Goal: Information Seeking & Learning: Learn about a topic

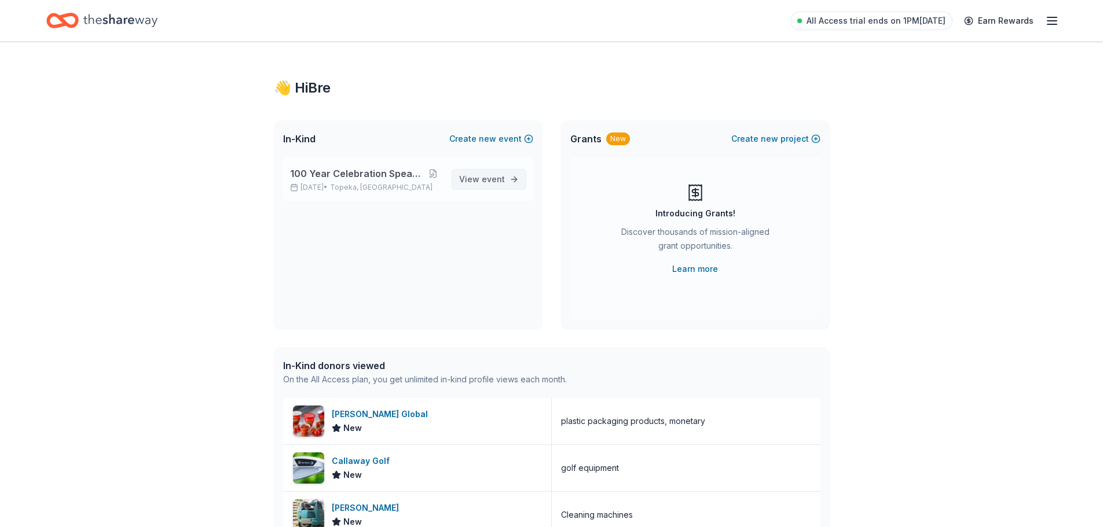
click at [488, 177] on span "event" at bounding box center [493, 179] width 23 height 10
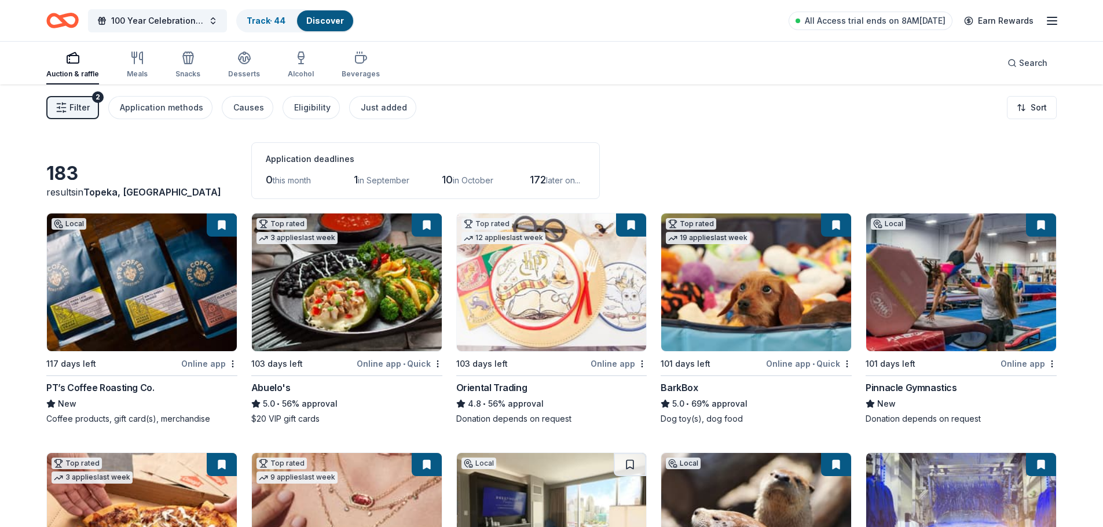
click at [87, 110] on span "Filter" at bounding box center [79, 108] width 20 height 14
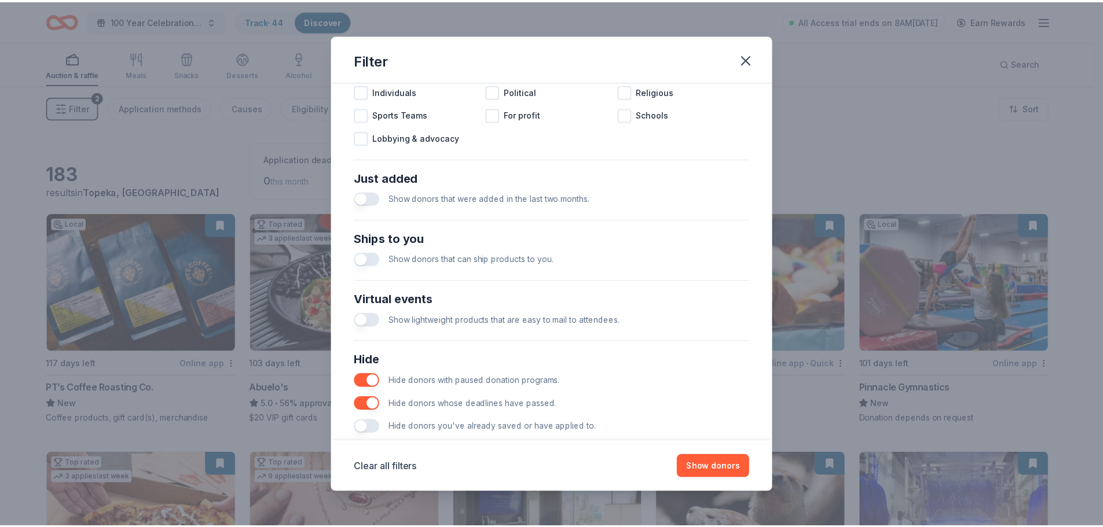
scroll to position [403, 0]
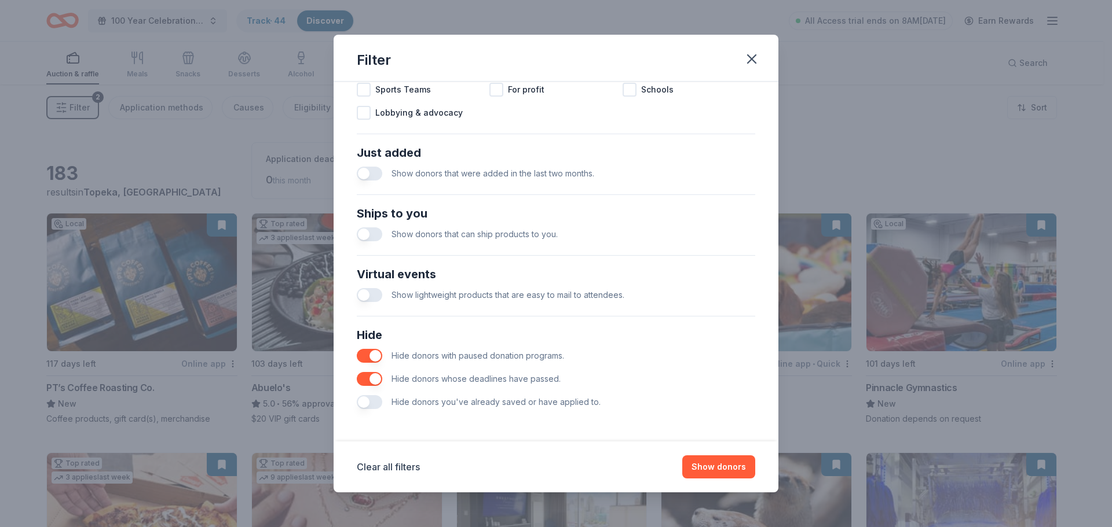
click at [366, 407] on button "button" at bounding box center [369, 402] width 25 height 14
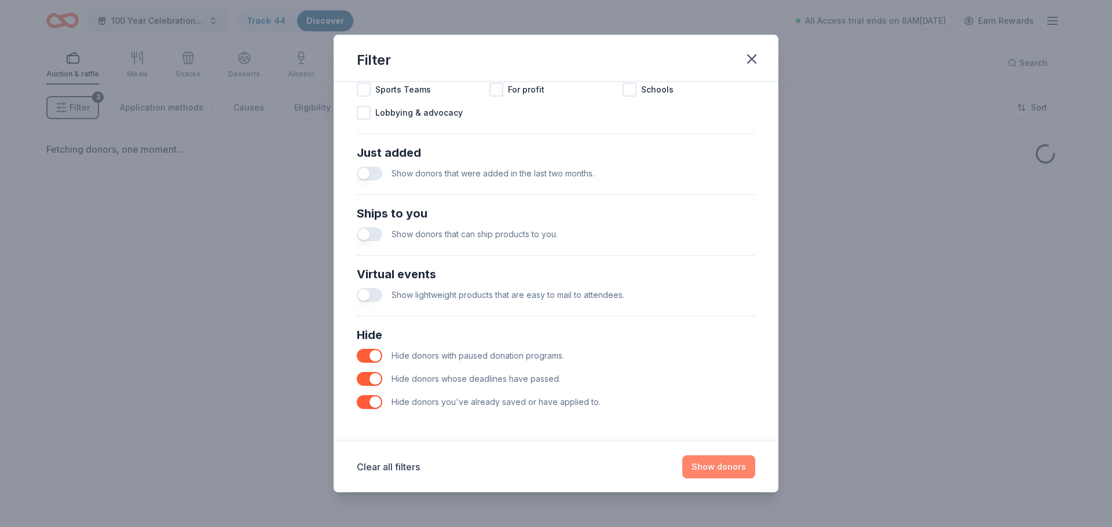
click at [726, 466] on button "Show donors" at bounding box center [718, 467] width 73 height 23
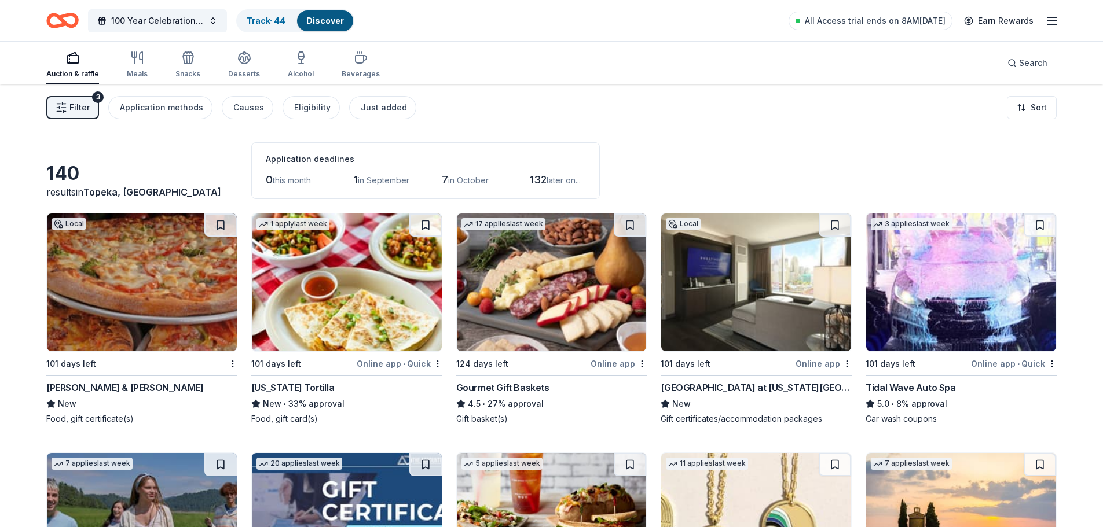
click at [86, 105] on span "Filter" at bounding box center [79, 108] width 20 height 14
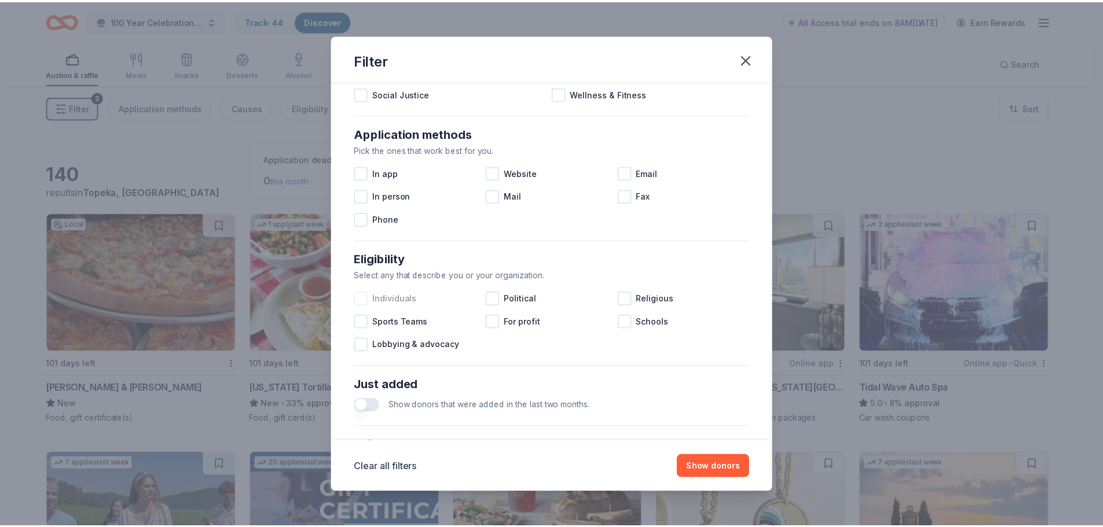
scroll to position [113, 0]
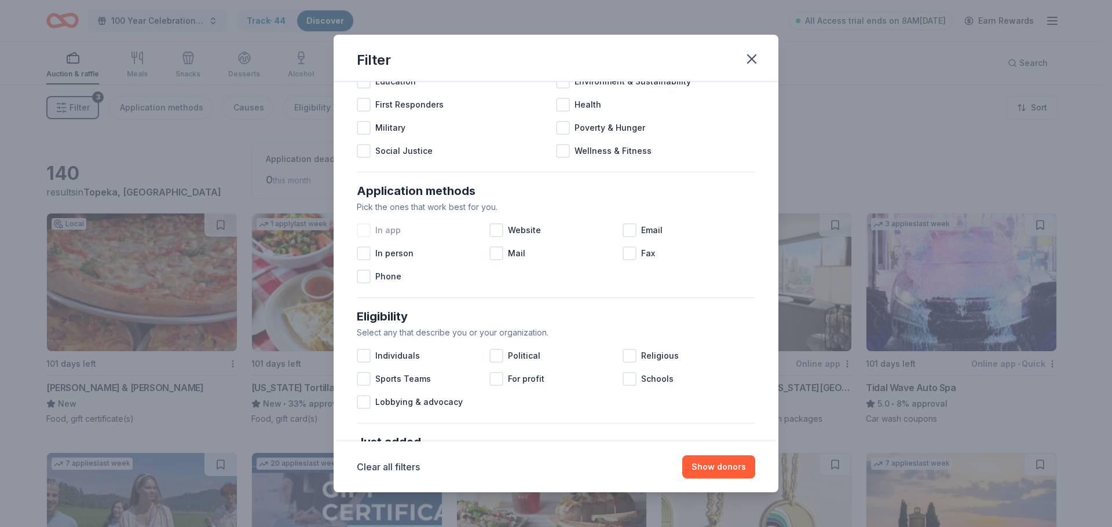
click at [369, 230] on div at bounding box center [364, 230] width 14 height 14
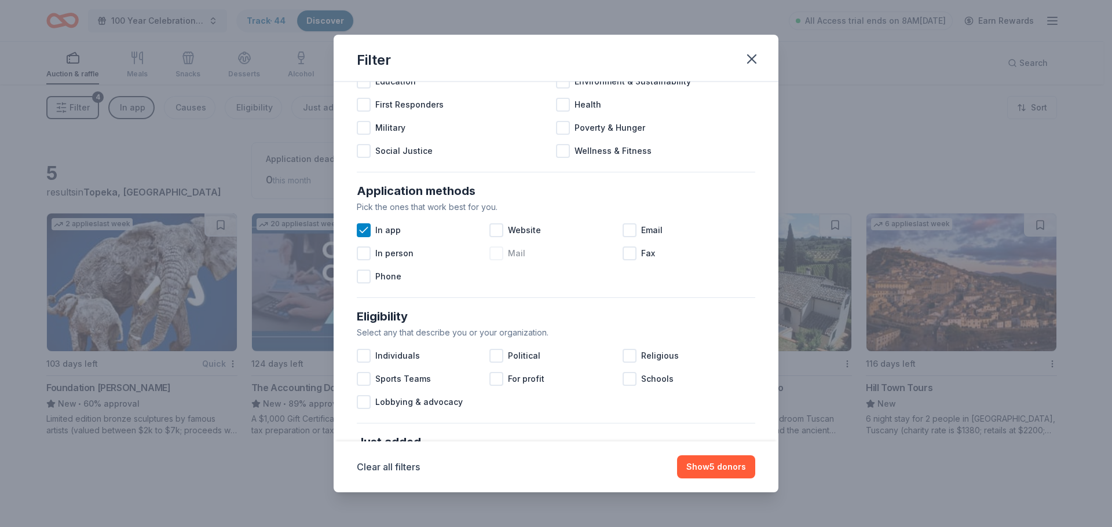
click at [498, 256] on div at bounding box center [496, 254] width 14 height 14
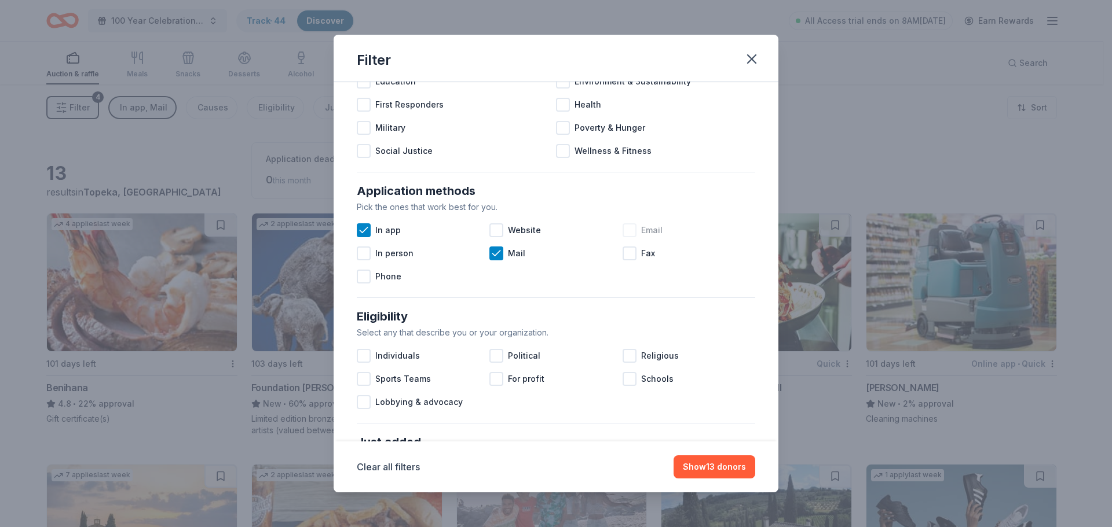
click at [622, 232] on div at bounding box center [629, 230] width 14 height 14
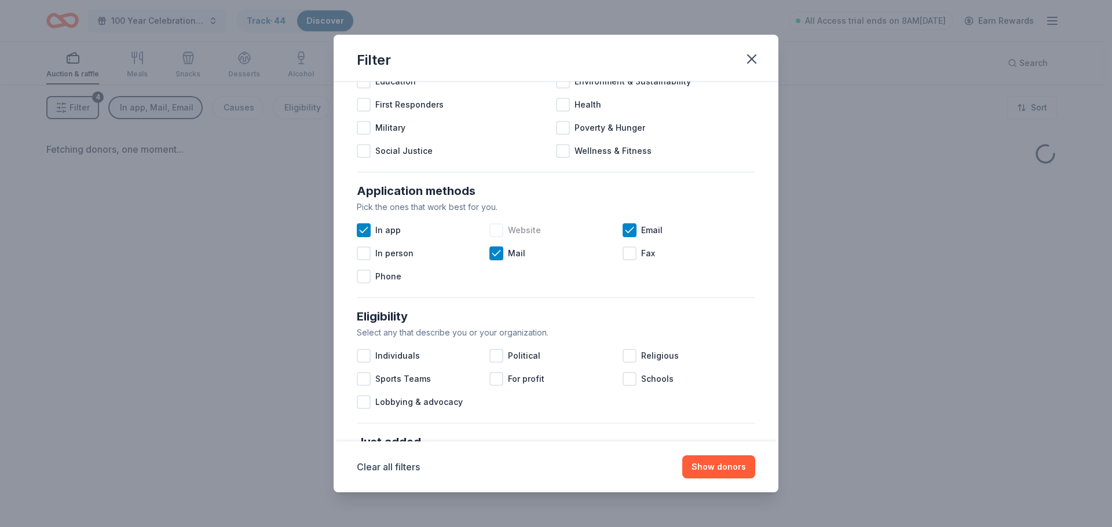
click at [493, 232] on div at bounding box center [496, 230] width 14 height 14
click at [710, 465] on button "Show donors" at bounding box center [718, 467] width 73 height 23
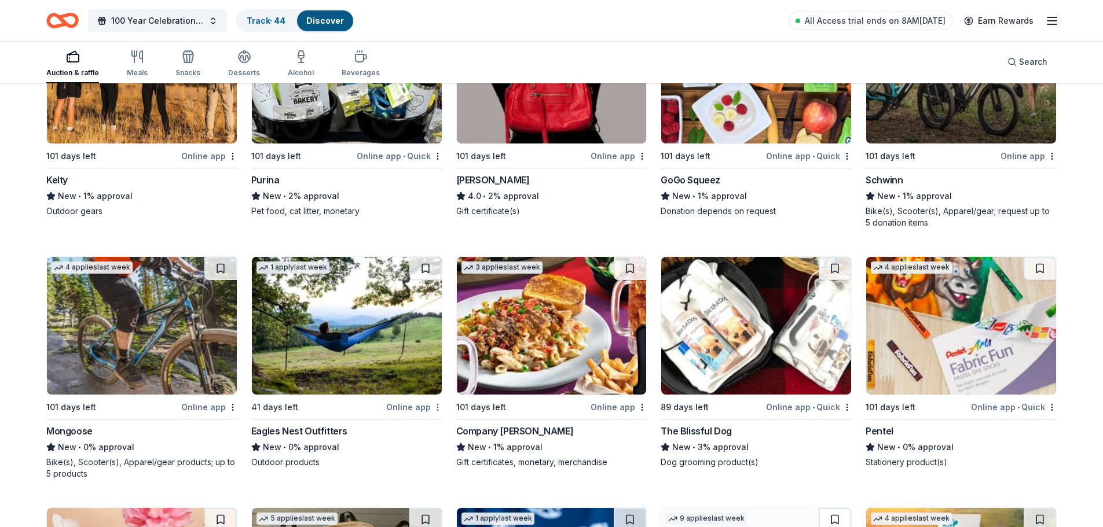
scroll to position [2953, 0]
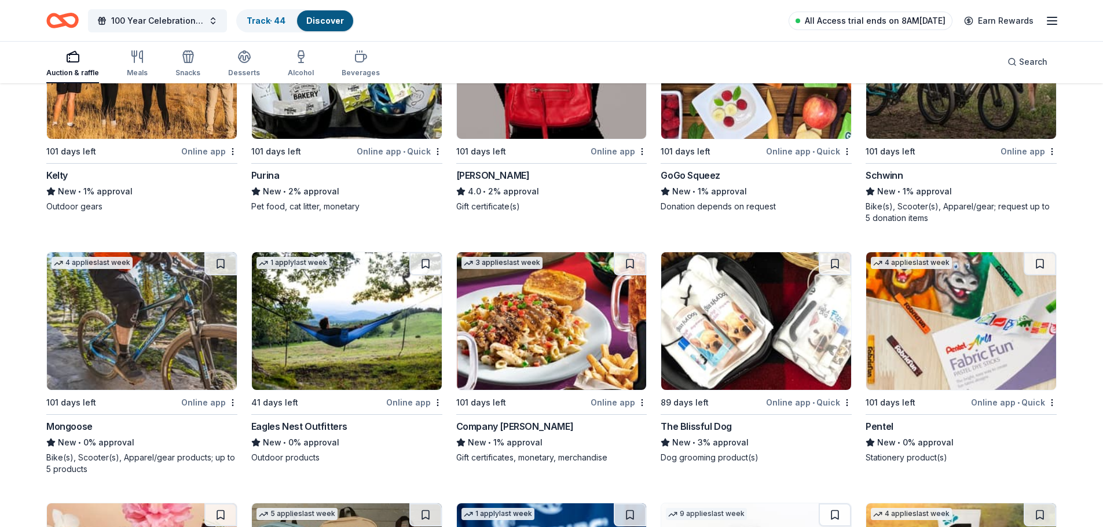
click at [868, 18] on span "All Access trial ends on 8AM[DATE]" at bounding box center [875, 21] width 141 height 14
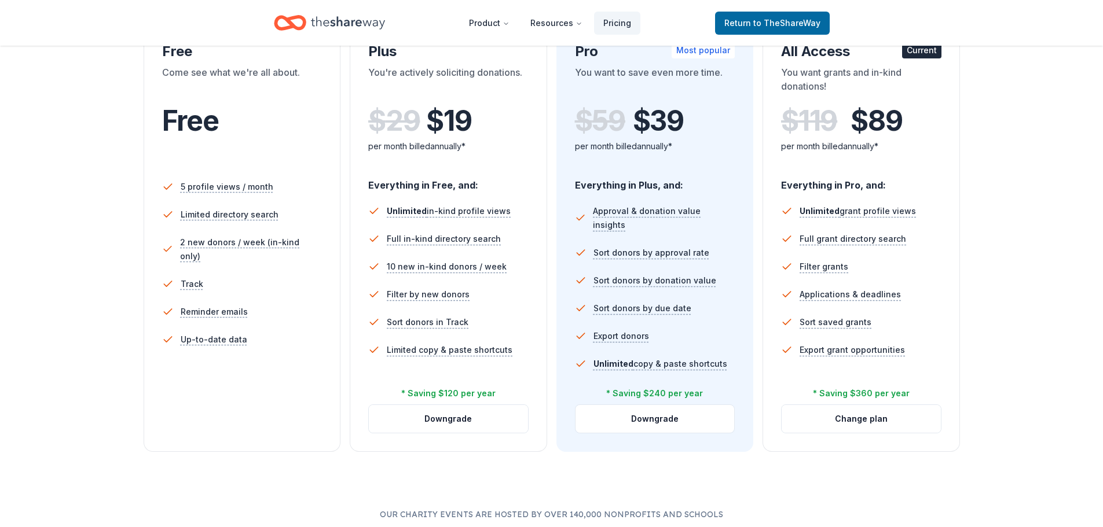
scroll to position [232, 0]
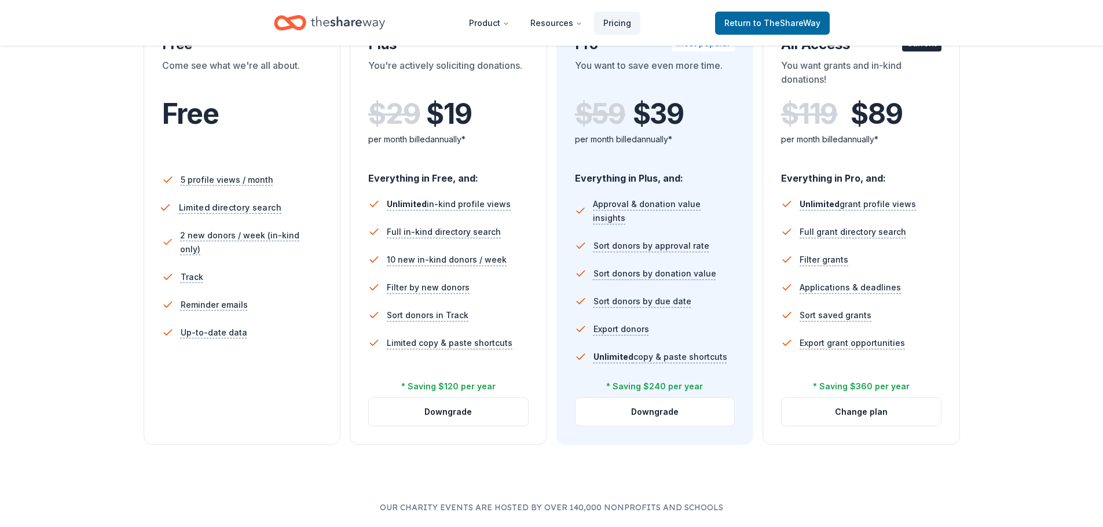
click at [273, 202] on span "Limited directory search" at bounding box center [229, 207] width 102 height 14
click at [267, 140] on div "Free" at bounding box center [242, 130] width 160 height 64
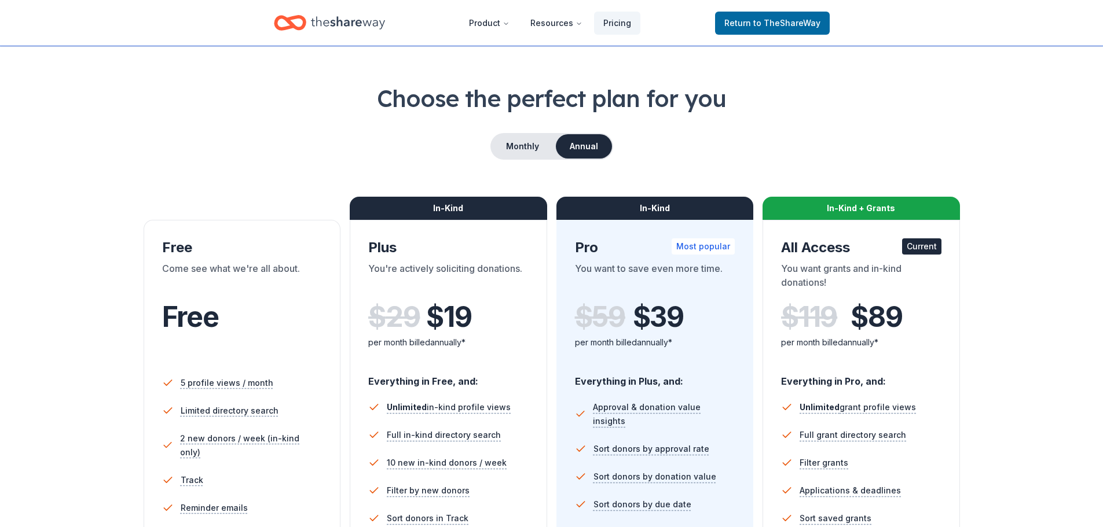
scroll to position [0, 0]
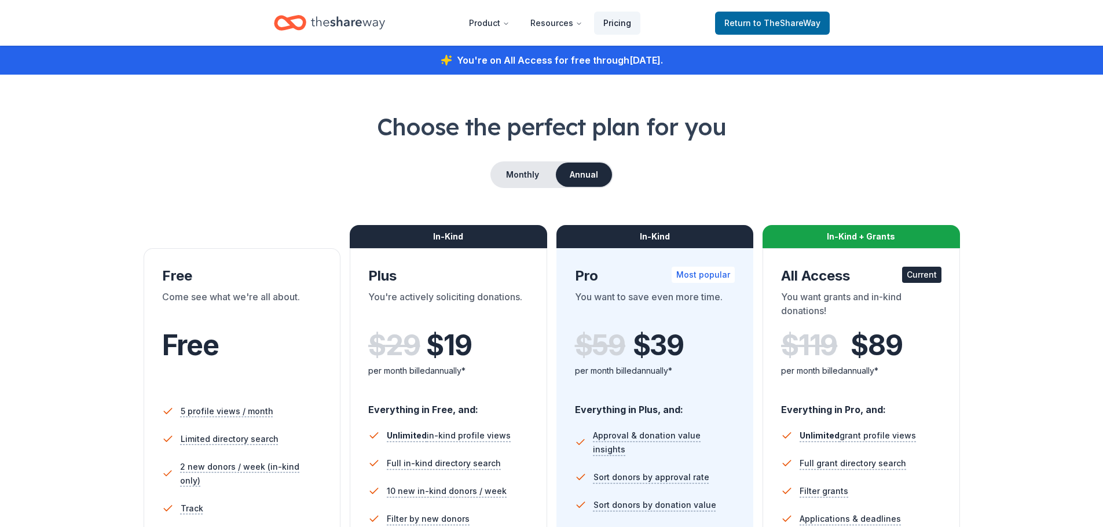
click at [615, 23] on link "Pricing" at bounding box center [617, 23] width 46 height 23
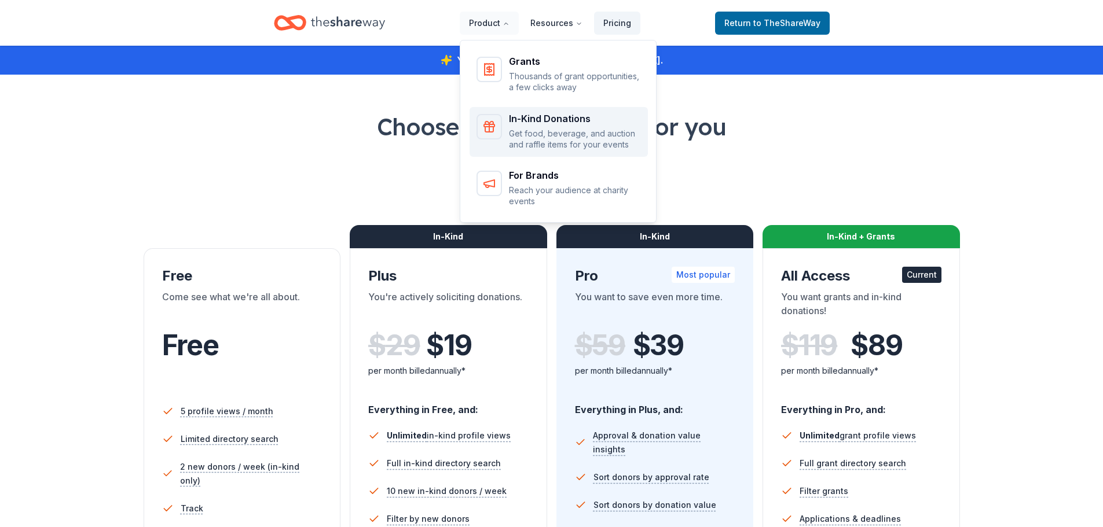
click at [512, 129] on div "In-Kind Donations Get food, beverage, and auction and raffle items for your eve…" at bounding box center [558, 132] width 164 height 36
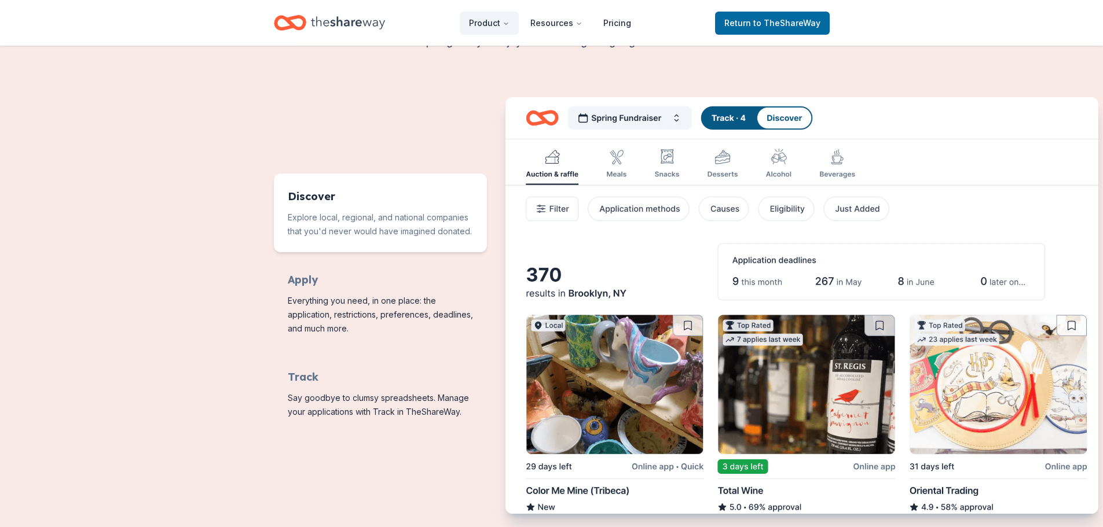
scroll to position [463, 0]
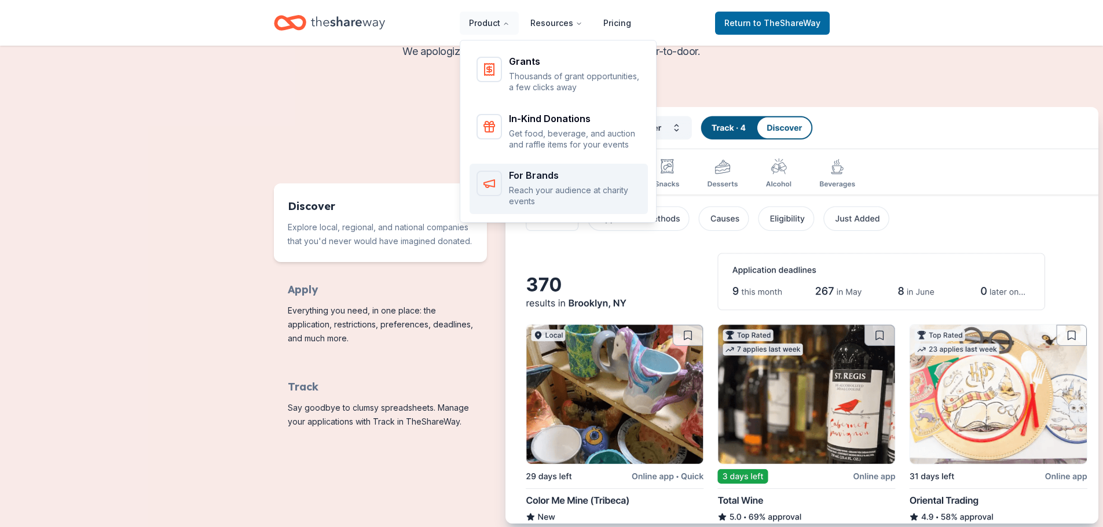
click at [510, 183] on div "For Brands Reach your audience at charity events" at bounding box center [558, 189] width 164 height 36
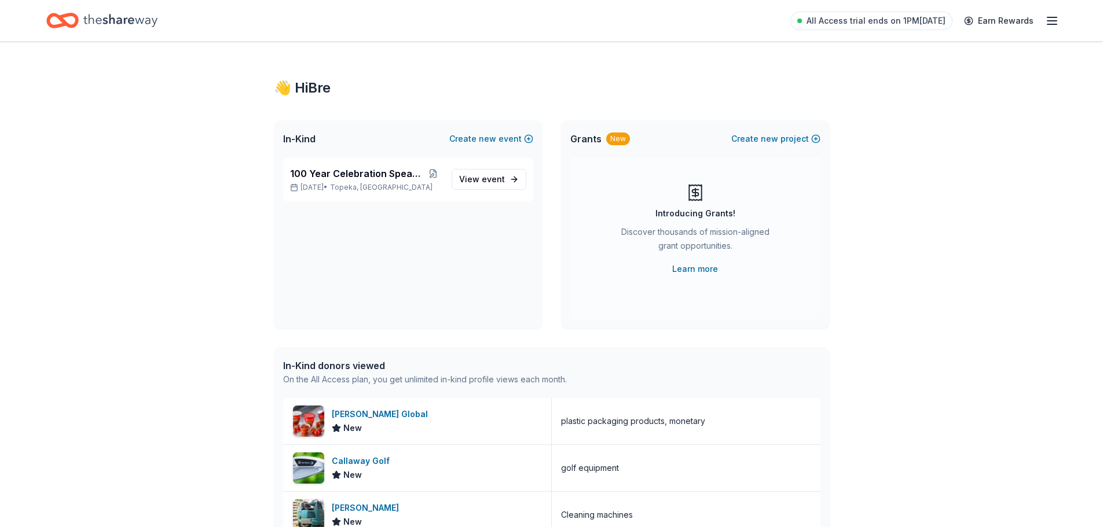
click at [1053, 23] on icon "button" at bounding box center [1052, 21] width 14 height 14
click at [923, 152] on span "Billing All Access" at bounding box center [933, 159] width 77 height 14
click at [416, 176] on span "100 Year Celebration Speakeasy Gala" at bounding box center [357, 174] width 134 height 14
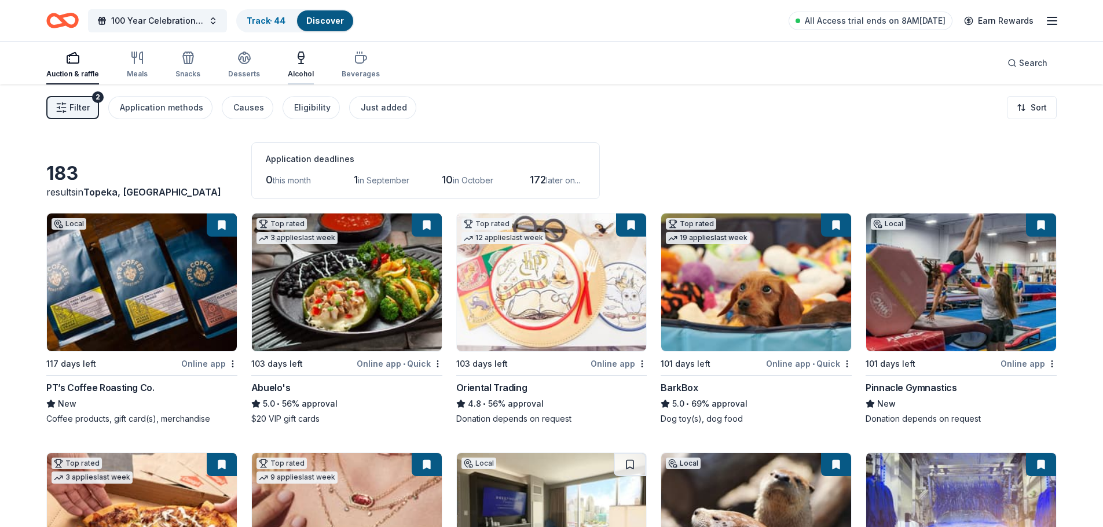
click at [302, 69] on div "Alcohol" at bounding box center [301, 73] width 26 height 9
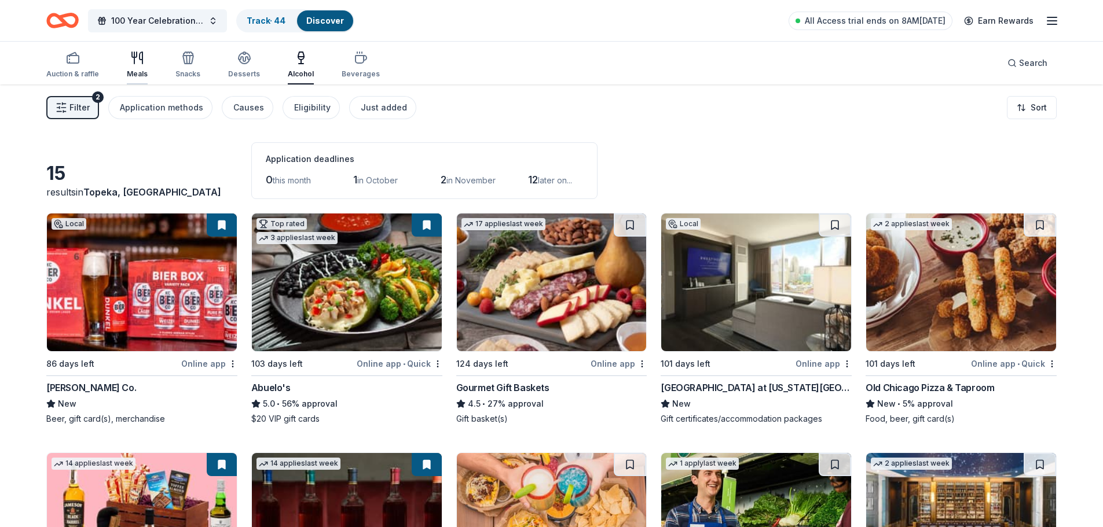
click at [134, 67] on div "Meals" at bounding box center [137, 65] width 21 height 28
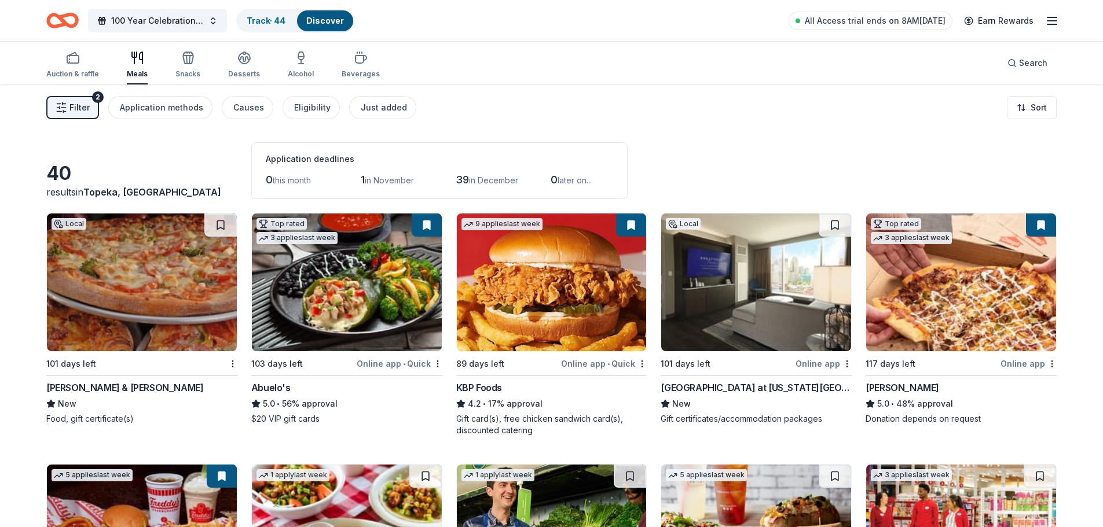
click at [532, 108] on div "Filter 2 Application methods Causes Eligibility Just added Sort" at bounding box center [551, 108] width 1103 height 46
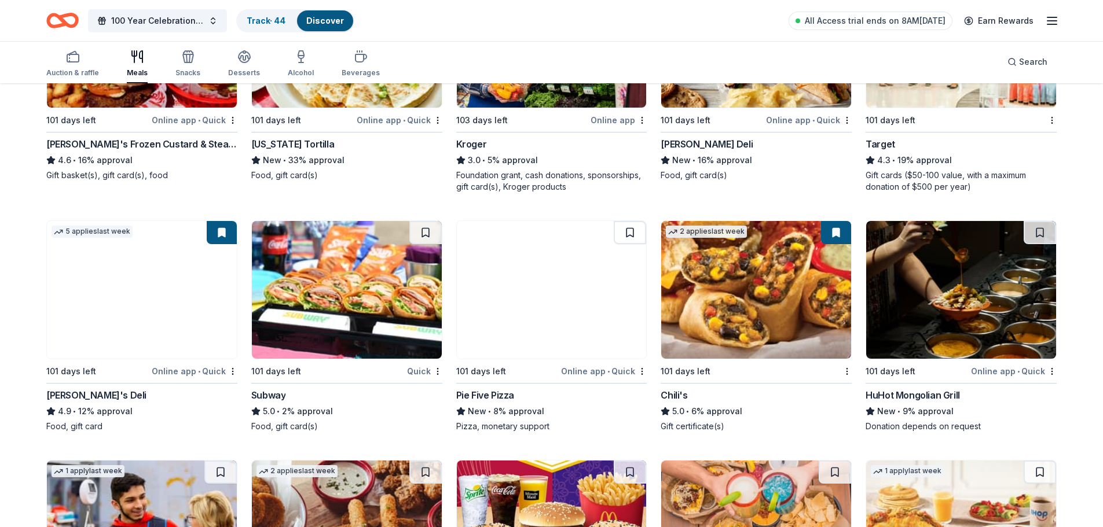
scroll to position [348, 0]
